Goal: Information Seeking & Learning: Learn about a topic

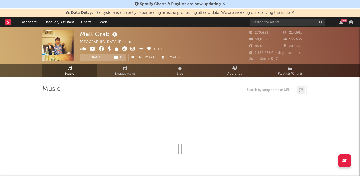
click at [295, 12] on icon at bounding box center [293, 13] width 3 height 4
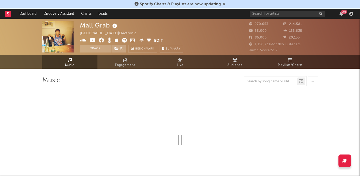
select select "6m"
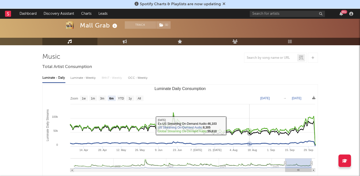
scroll to position [23, 0]
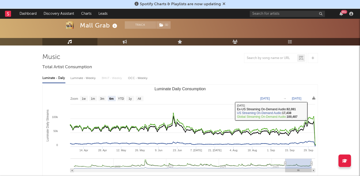
click at [279, 18] on div "99 +" at bounding box center [302, 14] width 105 height 10
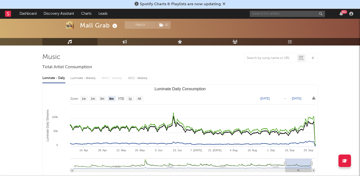
click at [279, 14] on input "text" at bounding box center [287, 14] width 75 height 6
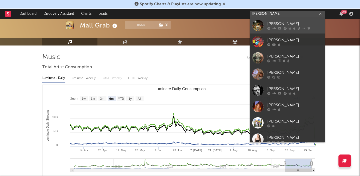
type input "riordan"
click at [270, 26] on div "Riordan" at bounding box center [294, 24] width 55 height 6
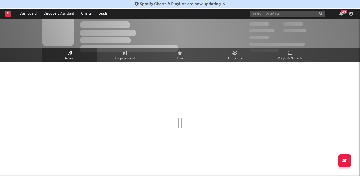
scroll to position [23, 0]
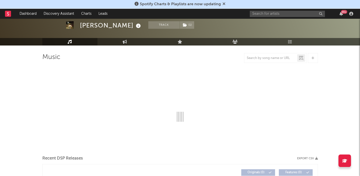
click at [223, 4] on icon at bounding box center [224, 4] width 3 height 4
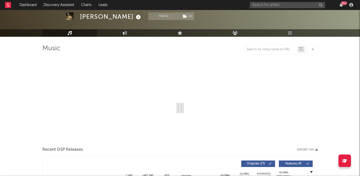
select select "6m"
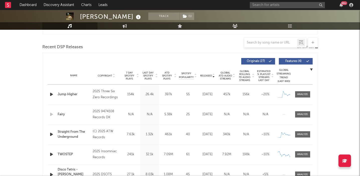
scroll to position [166, 0]
click at [299, 94] on div at bounding box center [302, 94] width 11 height 4
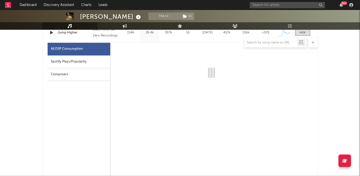
scroll to position [228, 0]
select select "1w"
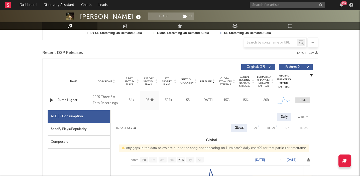
scroll to position [0, 0]
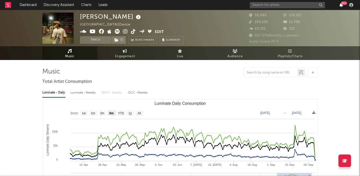
click at [342, 6] on icon "button" at bounding box center [342, 5] width 4 height 4
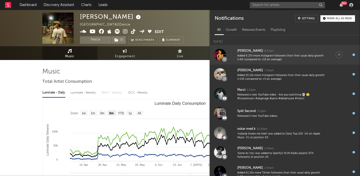
click at [304, 52] on div "Jolie P 8:57pm" at bounding box center [281, 51] width 88 height 6
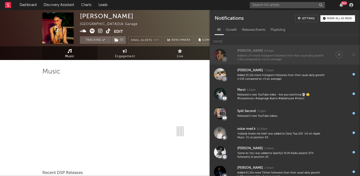
select select "1w"
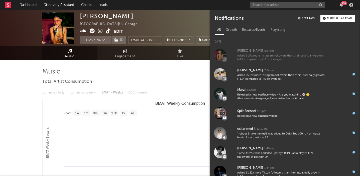
click at [174, 97] on div "Luminate - Daily Luminate - Weekly BMAT - Weekly OCC - Weekly" at bounding box center [180, 93] width 276 height 9
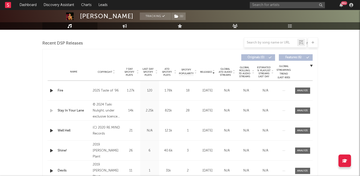
scroll to position [171, 0]
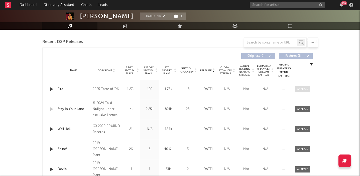
click at [305, 89] on div at bounding box center [302, 89] width 11 height 4
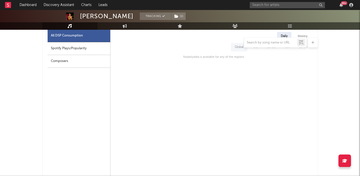
scroll to position [244, 0]
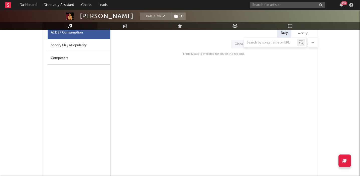
click at [91, 45] on div at bounding box center [180, 43] width 276 height 10
click at [75, 42] on div at bounding box center [180, 43] width 276 height 10
click at [76, 47] on div at bounding box center [180, 43] width 276 height 10
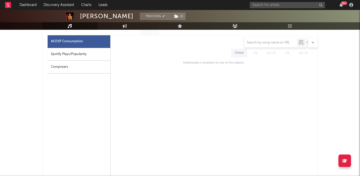
scroll to position [226, 0]
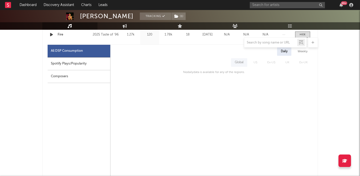
click at [73, 64] on div "Spotify Plays/Popularity" at bounding box center [79, 64] width 63 height 13
select select "1w"
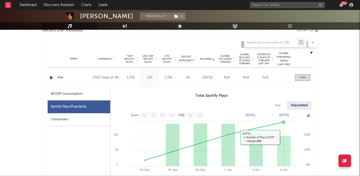
scroll to position [176, 0]
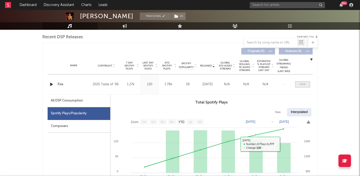
click at [304, 83] on div at bounding box center [303, 85] width 6 height 4
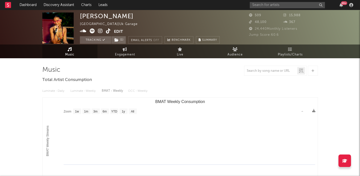
scroll to position [0, 0]
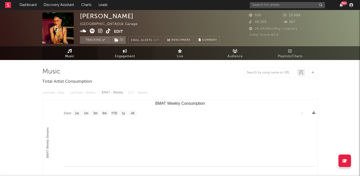
click at [126, 55] on span "Engagement" at bounding box center [125, 57] width 20 height 6
select select "1w"
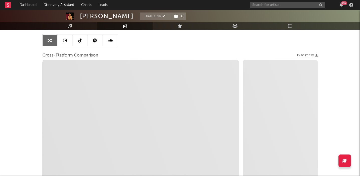
scroll to position [47, 0]
select select "1m"
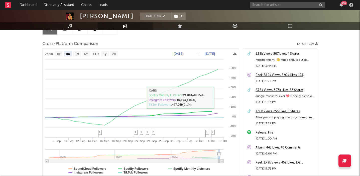
scroll to position [55, 0]
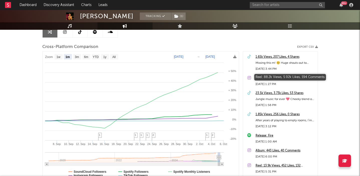
click at [263, 78] on div "Reel: 88.2k Views, 5.92k Likes, 194 Comments" at bounding box center [286, 78] width 60 height 6
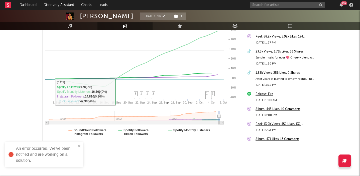
scroll to position [0, 0]
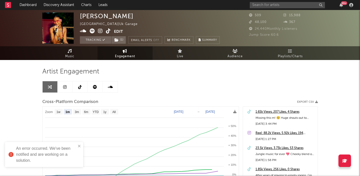
click at [343, 4] on div "99 +" at bounding box center [344, 3] width 6 height 4
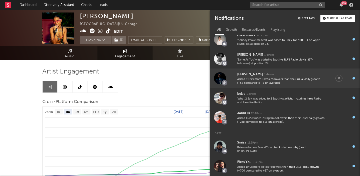
scroll to position [128, 0]
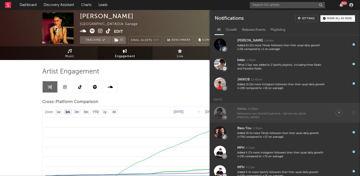
click at [277, 108] on div "Sorisa 11:59pm" at bounding box center [281, 109] width 88 height 6
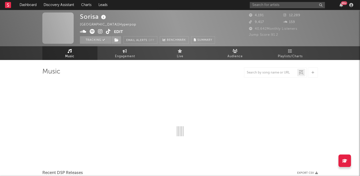
select select "1w"
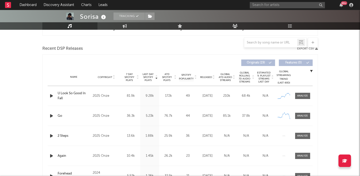
scroll to position [165, 0]
click at [304, 96] on div at bounding box center [302, 96] width 11 height 4
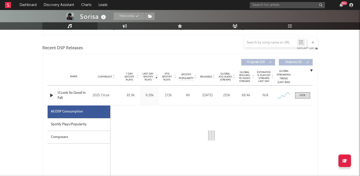
select select "1w"
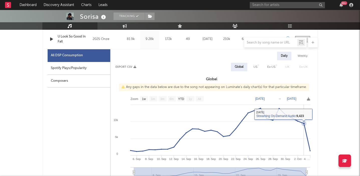
scroll to position [196, 0]
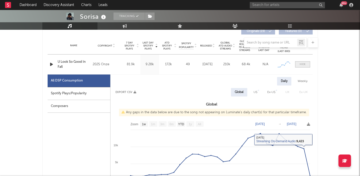
click at [307, 61] on span at bounding box center [302, 64] width 15 height 6
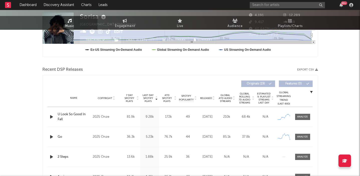
scroll to position [0, 0]
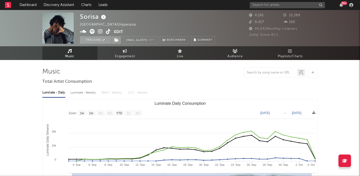
click at [342, 4] on div "99 +" at bounding box center [344, 3] width 6 height 4
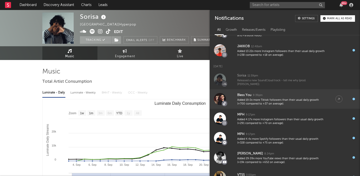
scroll to position [163, 0]
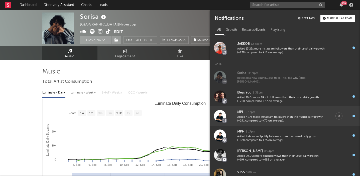
click at [293, 118] on div "Added 4.17x more Instagram followers than their usual daily growth (+291 compar…" at bounding box center [281, 120] width 88 height 8
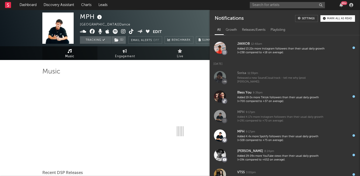
click at [162, 90] on div at bounding box center [180, 107] width 276 height 59
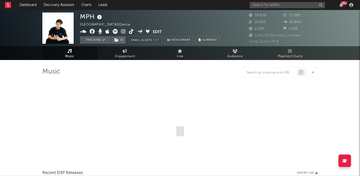
select select "6m"
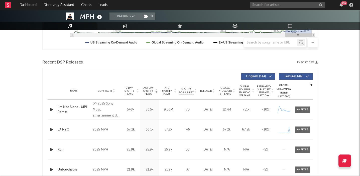
scroll to position [165, 0]
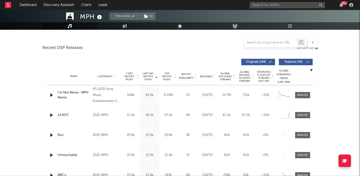
click at [210, 76] on span "Released" at bounding box center [206, 76] width 12 height 3
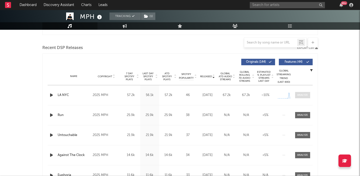
click at [304, 95] on div at bounding box center [302, 96] width 11 height 4
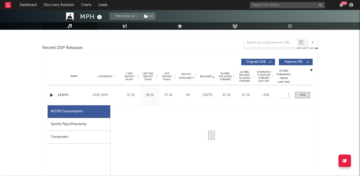
select select "1w"
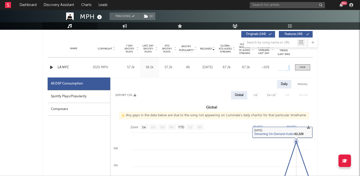
scroll to position [178, 0]
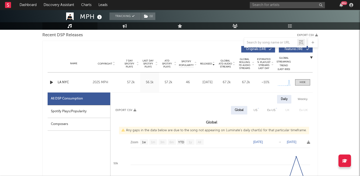
click at [50, 82] on icon "button" at bounding box center [51, 82] width 5 height 6
click at [158, 170] on div at bounding box center [180, 170] width 63 height 1
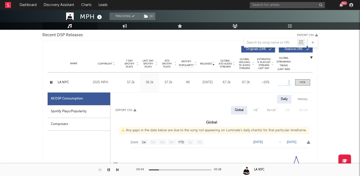
click at [175, 170] on div at bounding box center [180, 170] width 63 height 1
click at [309, 83] on span at bounding box center [302, 82] width 15 height 6
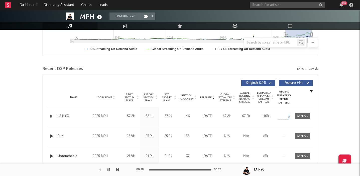
scroll to position [152, 0]
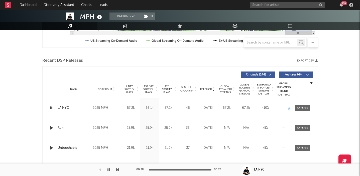
click at [345, 7] on div "99 +" at bounding box center [342, 5] width 8 height 4
click at [344, 7] on div "99 +" at bounding box center [342, 5] width 8 height 4
click at [342, 7] on icon "button" at bounding box center [342, 5] width 4 height 4
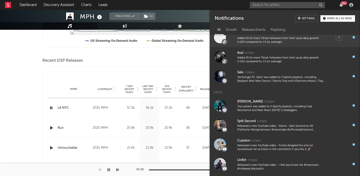
scroll to position [342, 0]
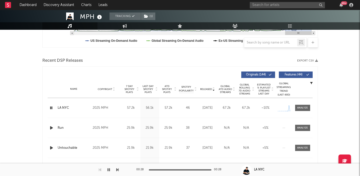
click at [155, 64] on div "Recent DSP Releases Export CSV" at bounding box center [180, 61] width 276 height 9
